Goal: Book appointment/travel/reservation

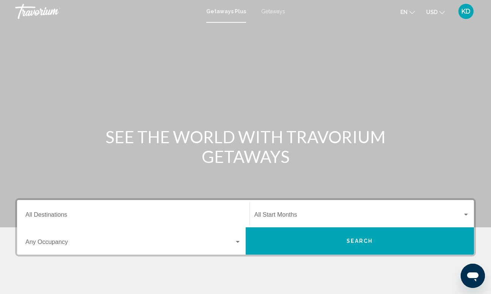
click at [220, 211] on div "Destination All Destinations" at bounding box center [133, 214] width 216 height 24
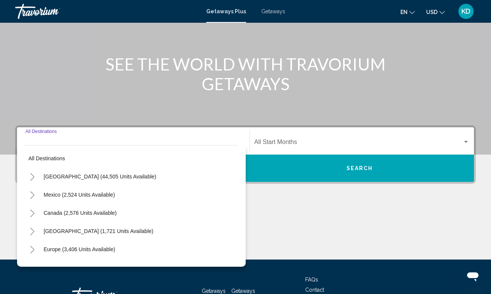
scroll to position [131, 0]
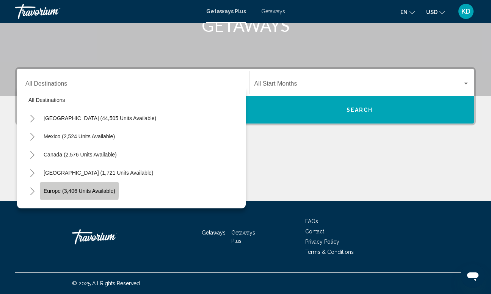
click at [62, 190] on span "Europe (3,406 units available)" at bounding box center [80, 191] width 72 height 6
type input "**********"
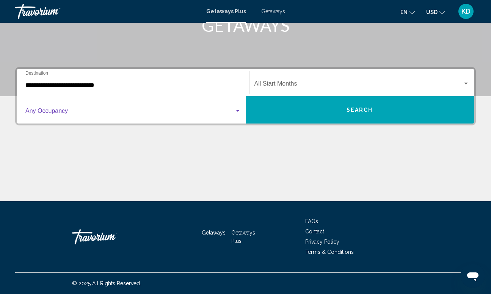
click at [240, 112] on div "Search widget" at bounding box center [237, 111] width 7 height 6
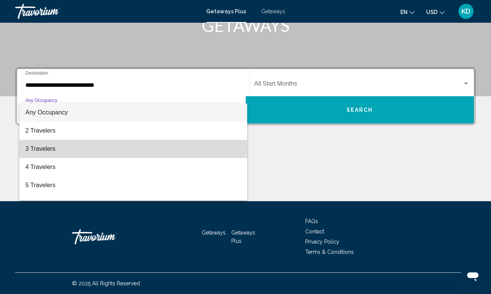
click at [47, 152] on span "3 Travelers" at bounding box center [133, 149] width 216 height 18
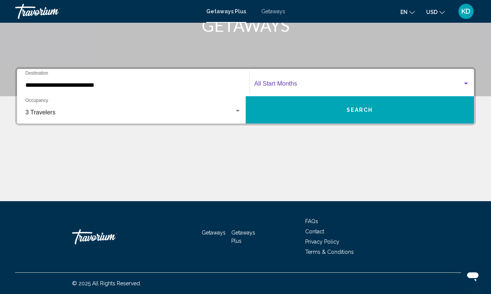
click at [303, 82] on span "Search widget" at bounding box center [358, 85] width 209 height 7
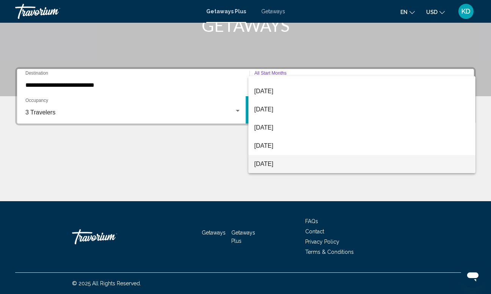
scroll to position [158, 0]
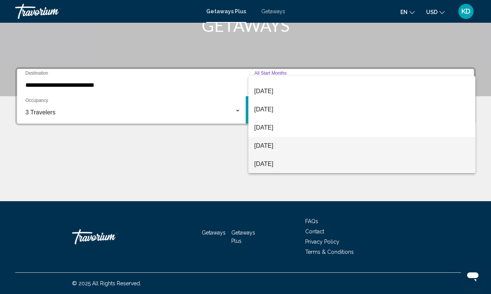
click at [266, 147] on span "[DATE]" at bounding box center [361, 146] width 215 height 18
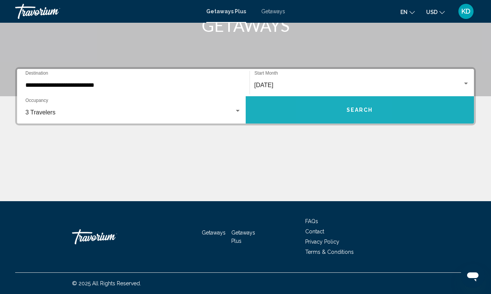
click at [337, 110] on button "Search" at bounding box center [360, 109] width 229 height 27
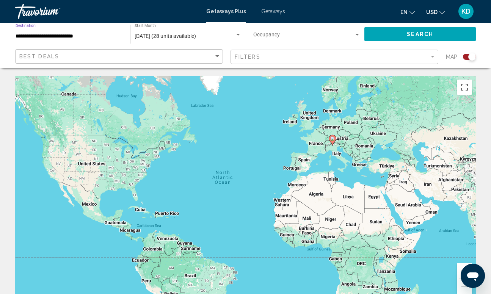
click at [106, 39] on input "**********" at bounding box center [69, 36] width 107 height 6
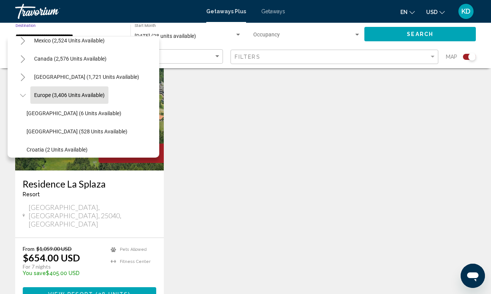
scroll to position [303, 0]
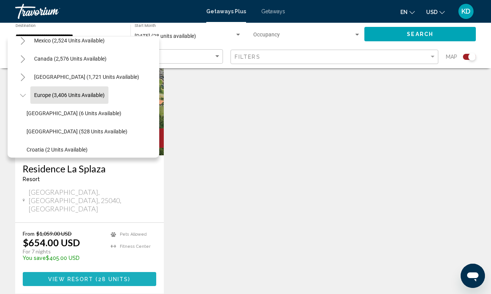
click at [84, 276] on span "View Resort" at bounding box center [70, 279] width 45 height 6
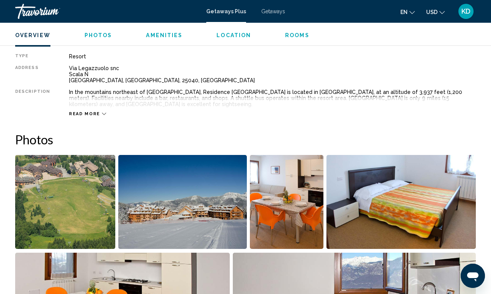
scroll to position [389, 0]
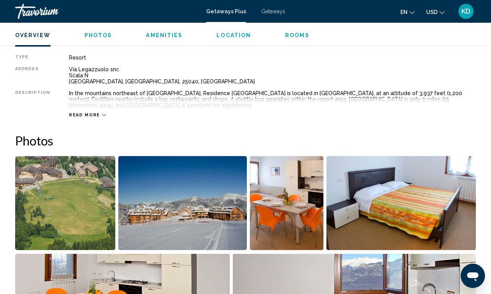
click at [102, 114] on icon "Main content" at bounding box center [104, 115] width 4 height 4
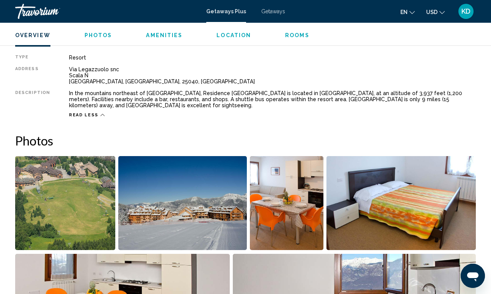
click at [227, 11] on span "Getaways Plus" at bounding box center [226, 11] width 40 height 6
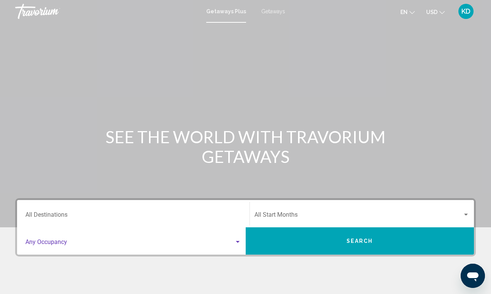
click at [235, 239] on div "Search widget" at bounding box center [237, 242] width 7 height 6
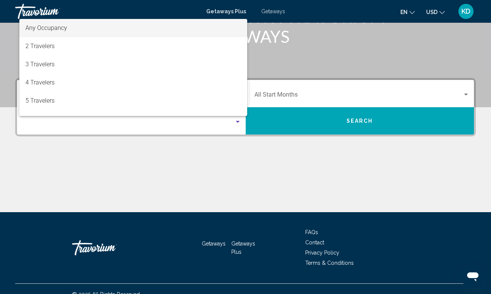
scroll to position [131, 0]
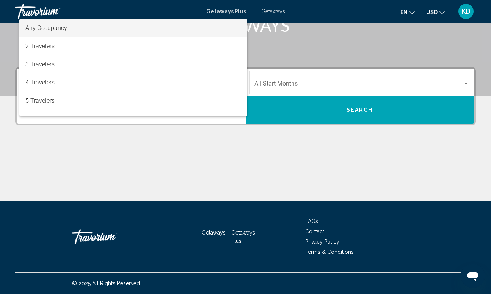
click at [265, 141] on div at bounding box center [245, 147] width 491 height 294
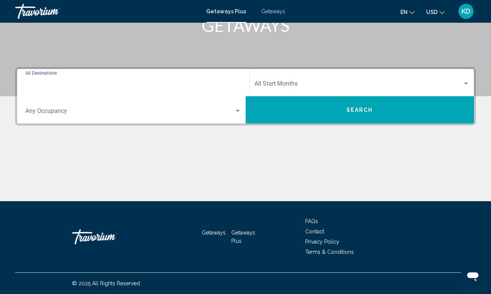
click at [187, 86] on input "Destination All Destinations" at bounding box center [133, 85] width 216 height 7
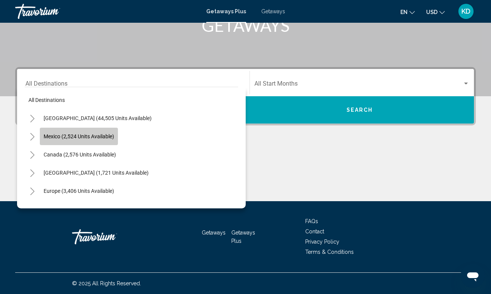
click at [70, 139] on span "Mexico (2,524 units available)" at bounding box center [79, 136] width 71 height 6
type input "**********"
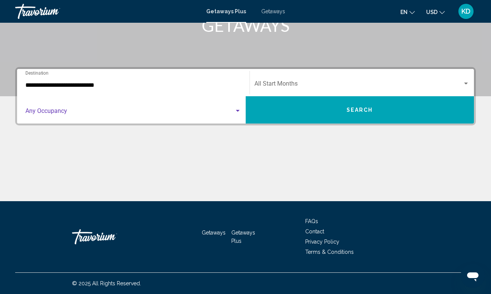
click at [90, 115] on span "Search widget" at bounding box center [129, 112] width 209 height 7
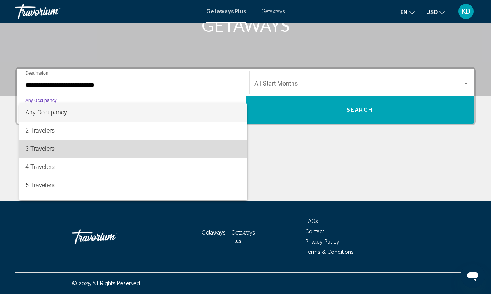
click at [50, 148] on span "3 Travelers" at bounding box center [133, 149] width 216 height 18
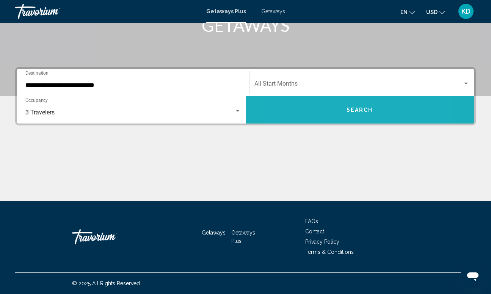
click at [320, 109] on button "Search" at bounding box center [360, 109] width 229 height 27
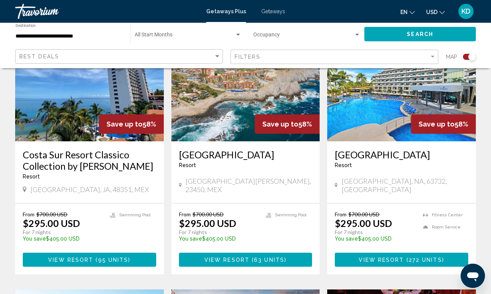
scroll to position [319, 0]
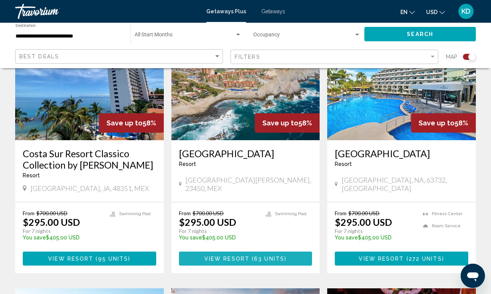
click at [210, 257] on span "View Resort" at bounding box center [226, 259] width 45 height 6
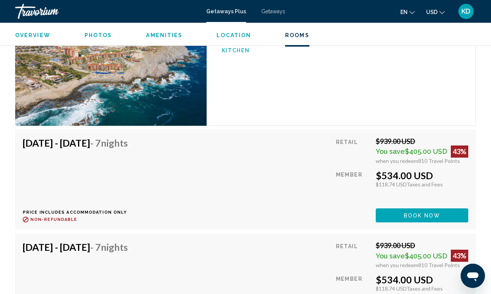
scroll to position [1451, 0]
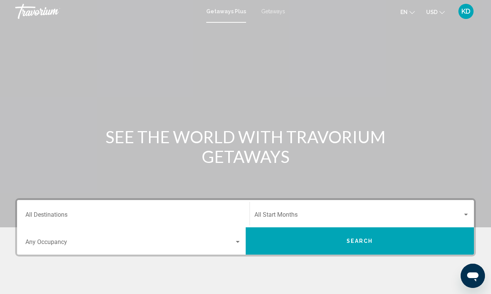
scroll to position [389, 0]
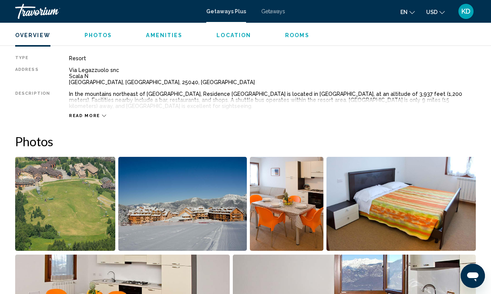
click at [34, 18] on div "Travorium" at bounding box center [53, 11] width 76 height 15
